Goal: Task Accomplishment & Management: Manage account settings

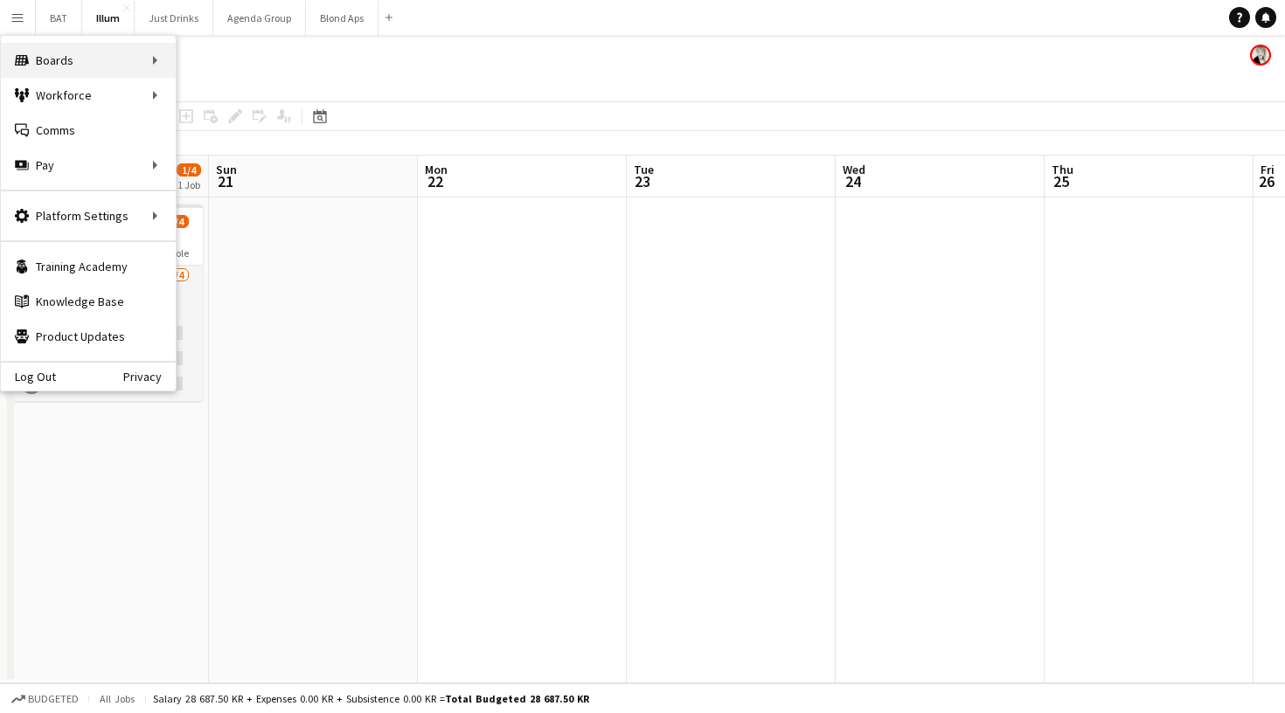
scroll to position [0, 551]
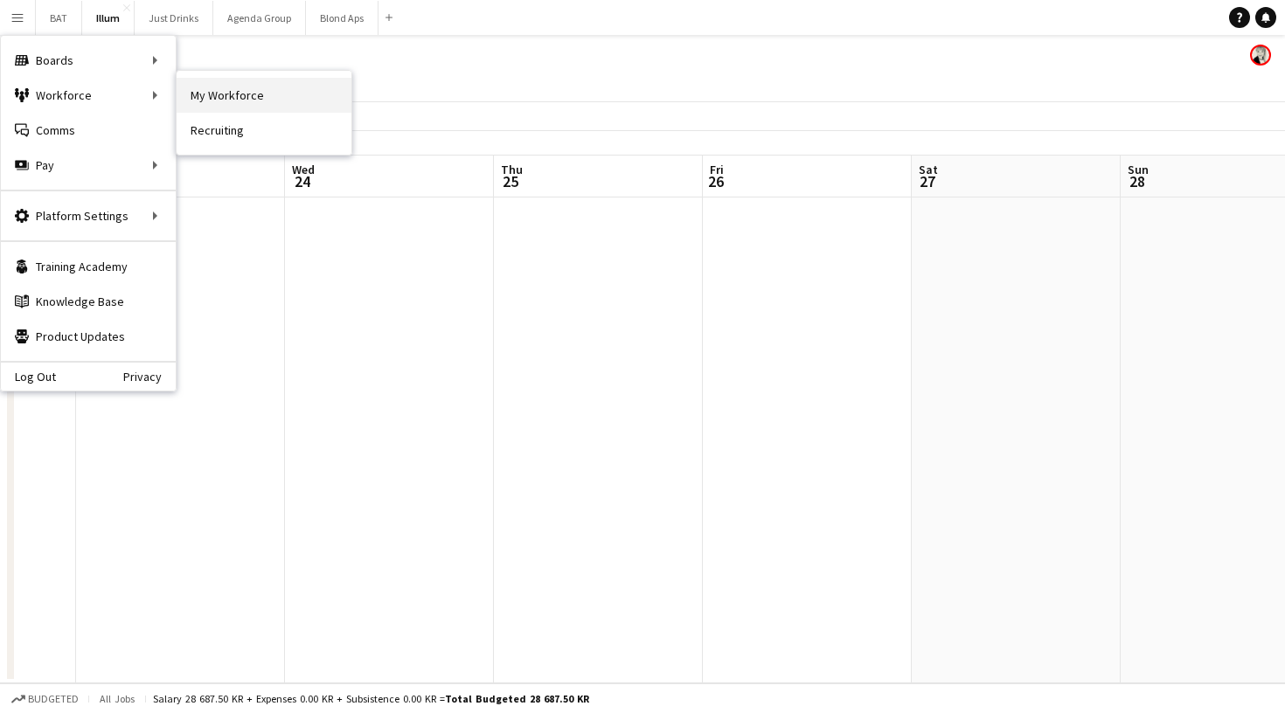
click at [195, 91] on link "My Workforce" at bounding box center [264, 95] width 175 height 35
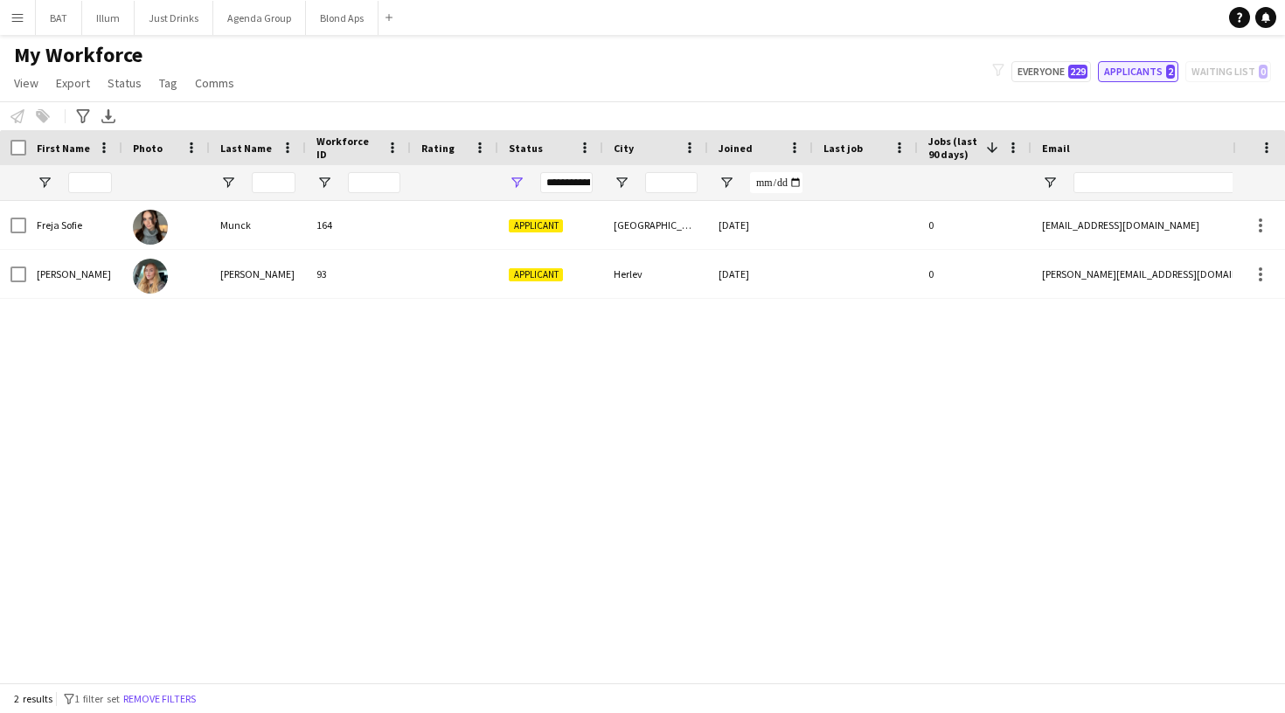
click at [1119, 63] on button "Applicants 2" at bounding box center [1138, 71] width 80 height 21
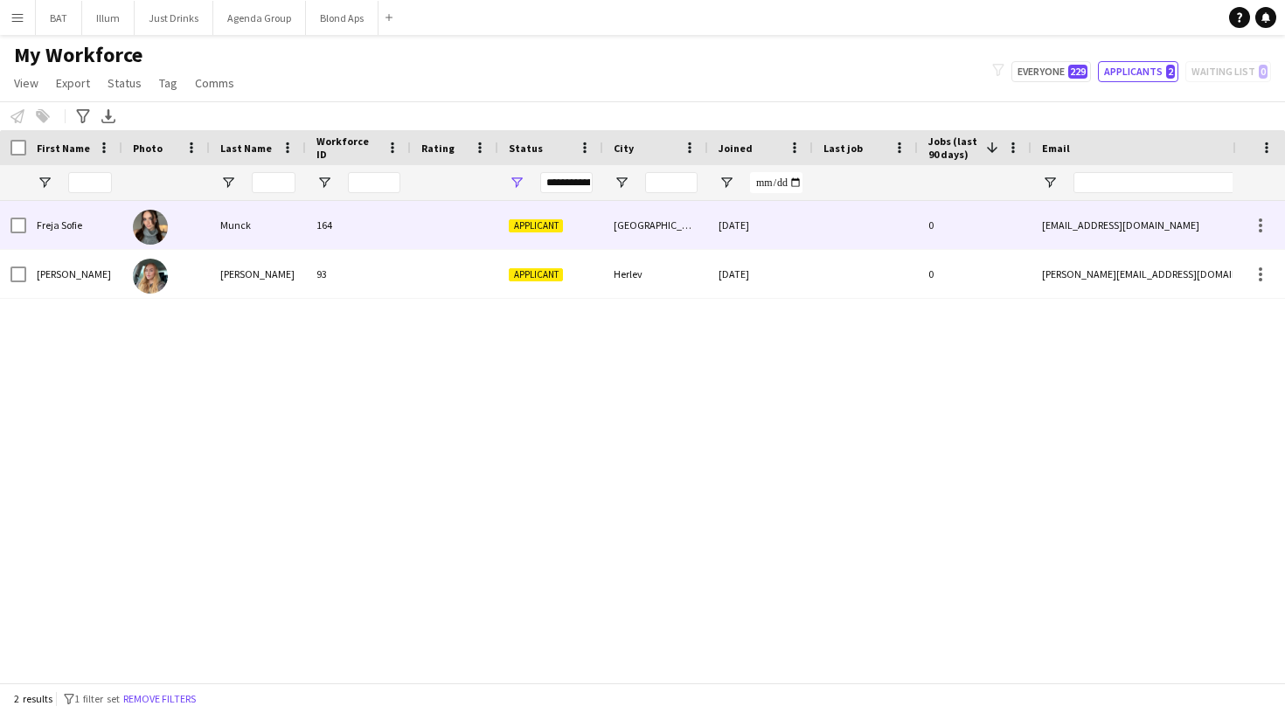
click at [423, 225] on div at bounding box center [454, 225] width 87 height 48
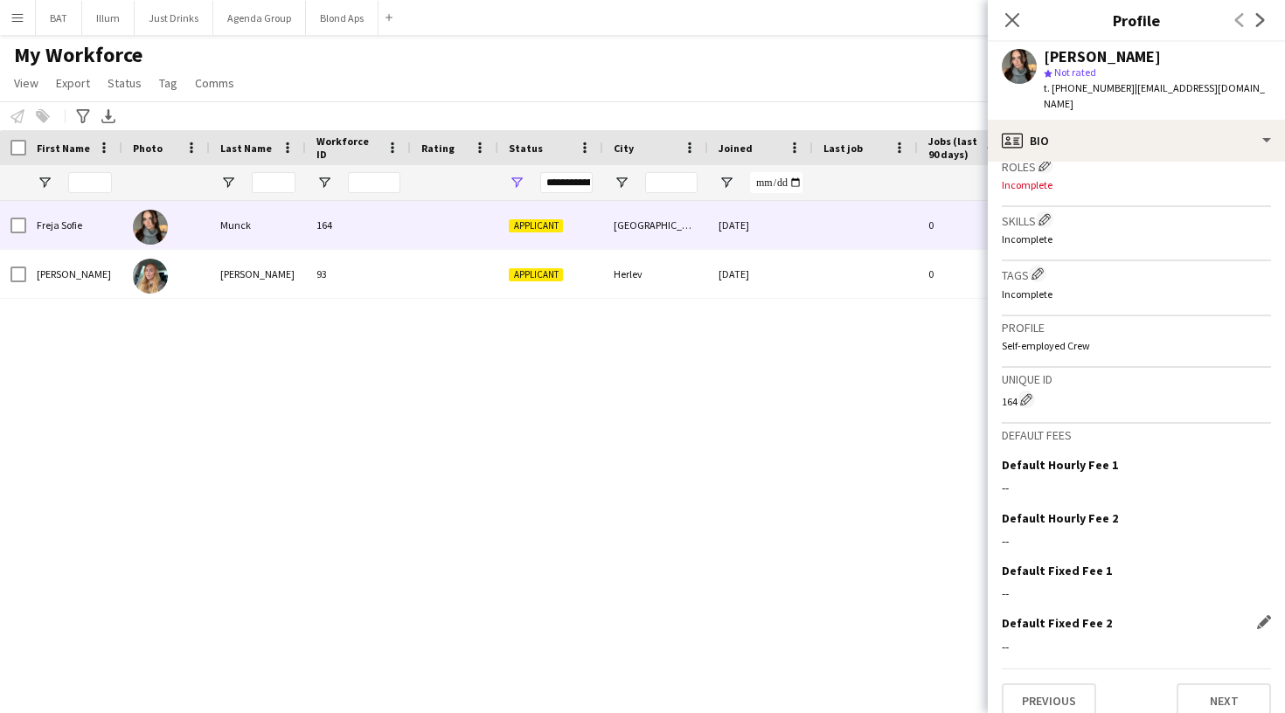
scroll to position [541, 0]
click at [1226, 684] on button "Next" at bounding box center [1223, 701] width 94 height 35
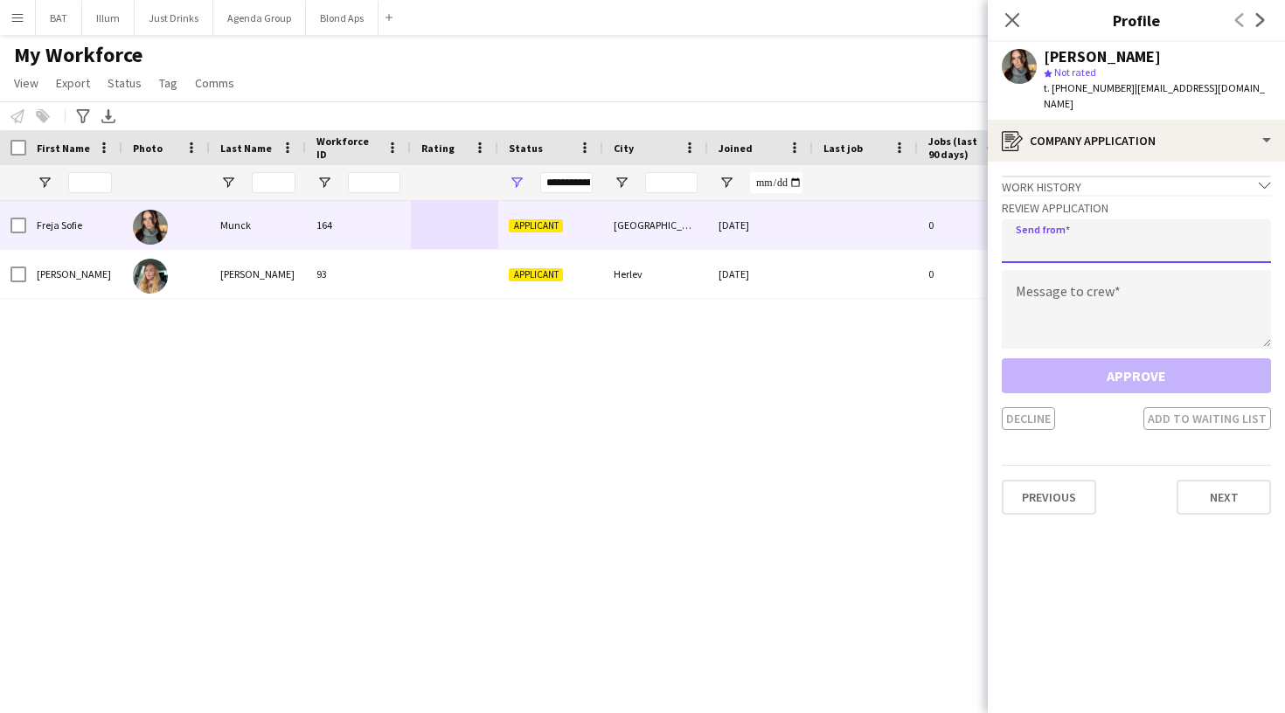
click at [1114, 230] on input "email" at bounding box center [1136, 241] width 269 height 44
type input "**********"
click at [1122, 308] on textarea at bounding box center [1136, 309] width 269 height 79
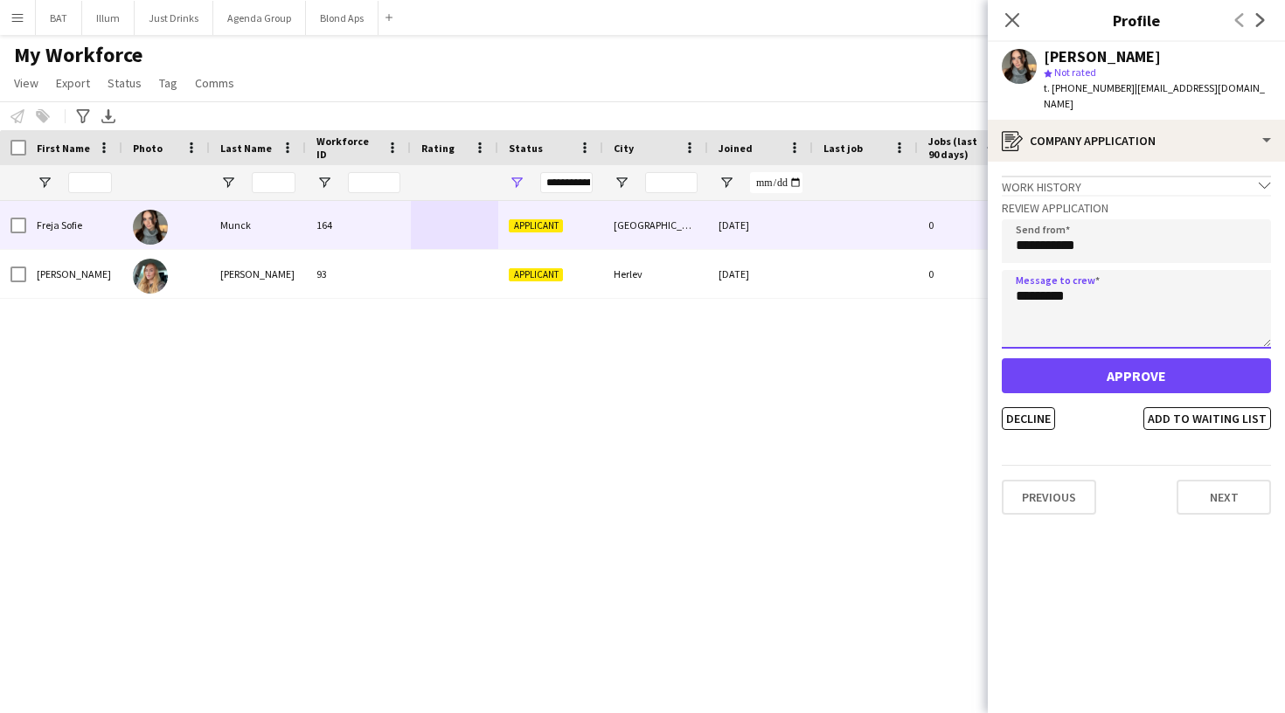
type textarea "********"
click at [1163, 358] on button "Approve" at bounding box center [1136, 375] width 269 height 35
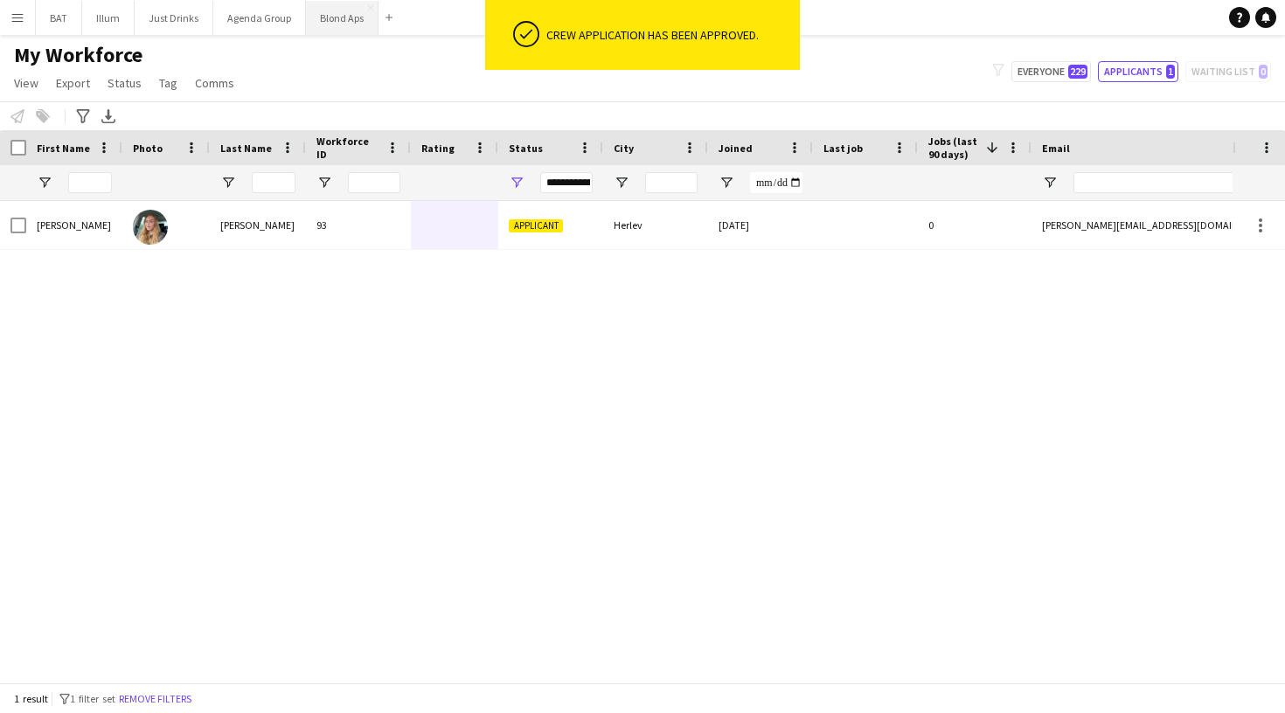
click at [335, 18] on button "Blond Aps Close" at bounding box center [342, 18] width 73 height 34
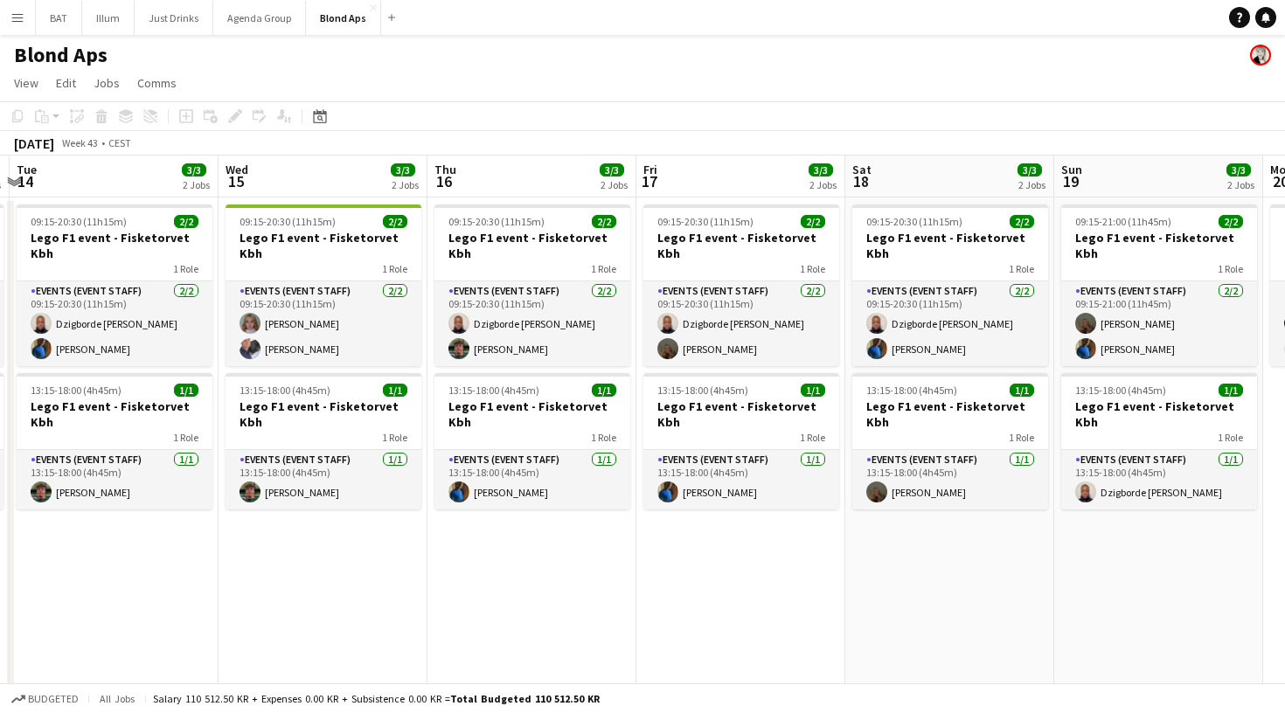
scroll to position [0, 371]
